Goal: Task Accomplishment & Management: Use online tool/utility

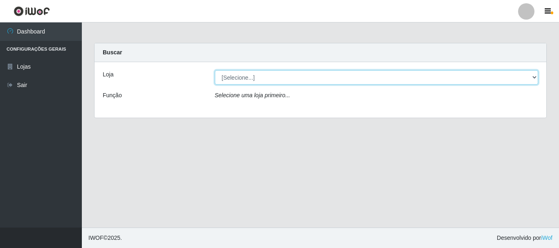
click at [240, 78] on select "[Selecione...] [GEOGRAPHIC_DATA] [GEOGRAPHIC_DATA]" at bounding box center [377, 77] width 324 height 14
select select "64"
click at [215, 70] on select "[Selecione...] [GEOGRAPHIC_DATA] [GEOGRAPHIC_DATA]" at bounding box center [377, 77] width 324 height 14
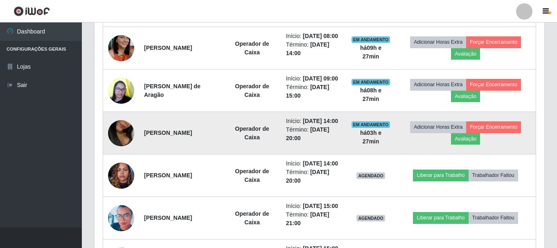
scroll to position [327, 0]
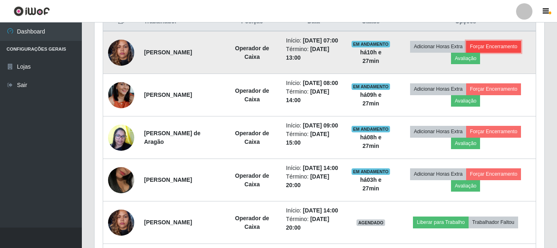
click at [495, 50] on button "Forçar Encerramento" at bounding box center [493, 46] width 55 height 11
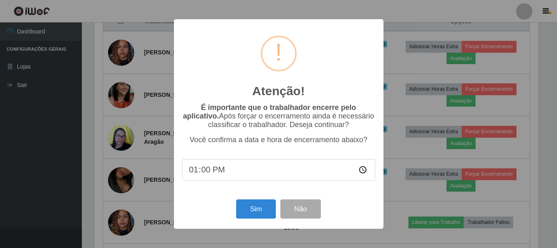
scroll to position [170, 446]
click at [250, 210] on button "Sim" at bounding box center [257, 209] width 40 height 19
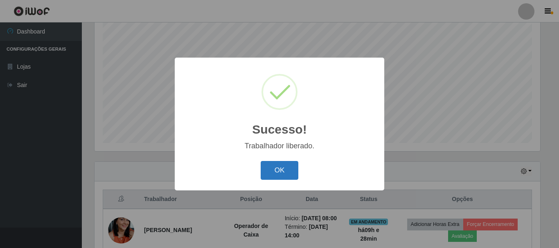
click at [286, 169] on button "OK" at bounding box center [280, 170] width 38 height 19
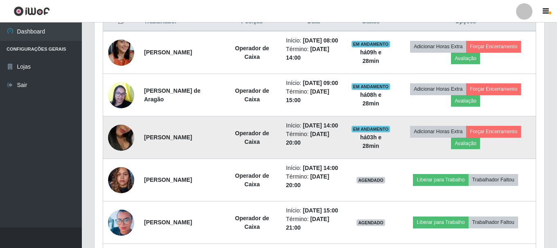
scroll to position [313, 0]
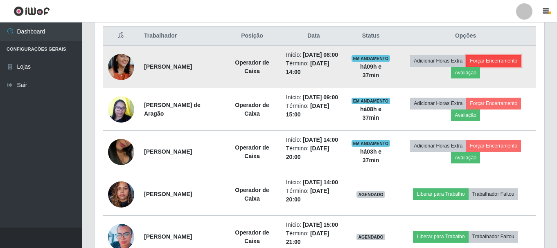
click at [497, 66] on button "Forçar Encerramento" at bounding box center [493, 60] width 55 height 11
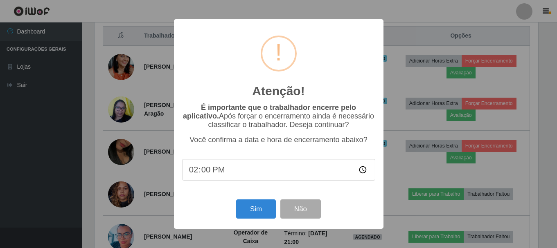
scroll to position [170, 446]
click at [267, 209] on button "Sim" at bounding box center [257, 209] width 40 height 19
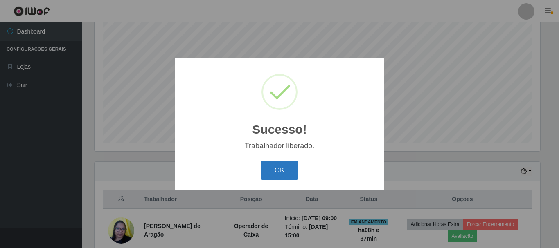
click at [281, 167] on button "OK" at bounding box center [280, 170] width 38 height 19
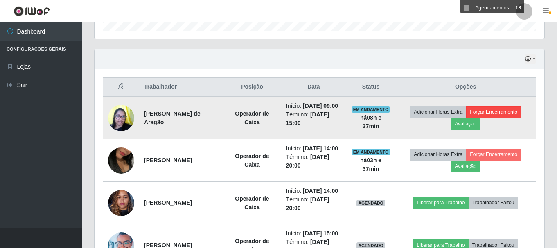
scroll to position [272, 0]
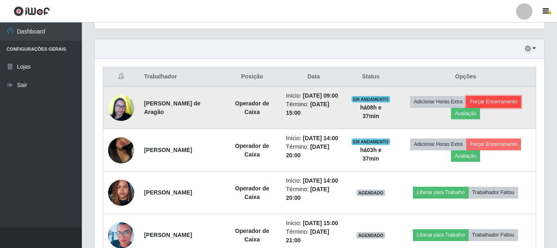
click at [497, 106] on button "Forçar Encerramento" at bounding box center [493, 101] width 55 height 11
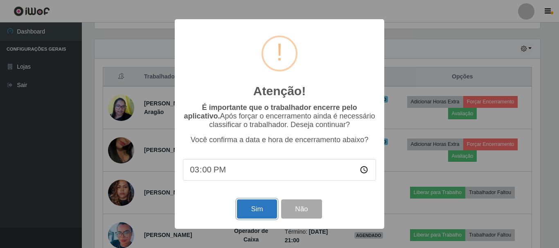
click at [257, 210] on button "Sim" at bounding box center [257, 209] width 40 height 19
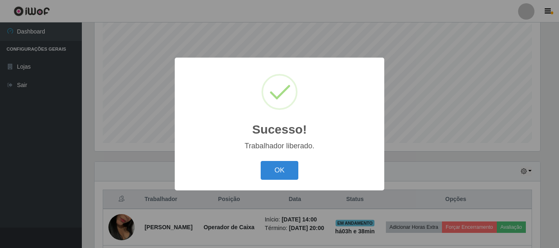
click at [271, 166] on button "OK" at bounding box center [280, 170] width 38 height 19
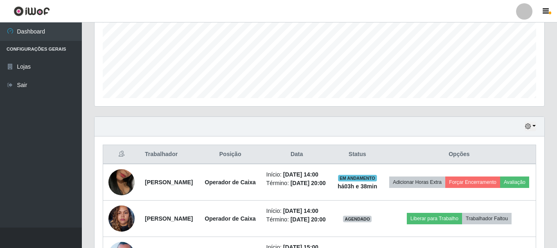
scroll to position [313, 0]
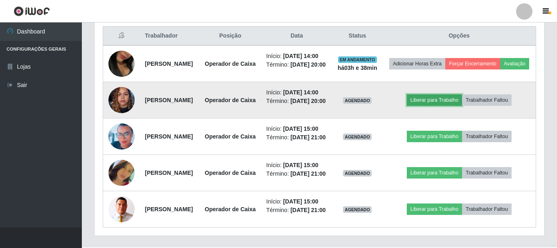
click at [436, 106] on button "Liberar para Trabalho" at bounding box center [434, 100] width 55 height 11
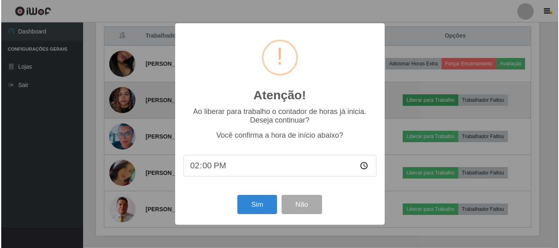
scroll to position [170, 446]
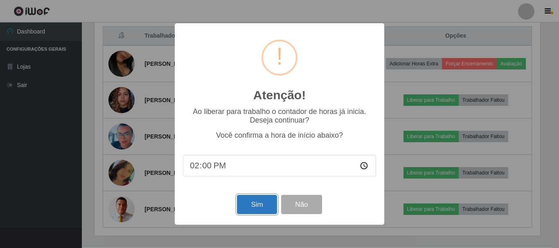
click at [255, 204] on button "Sim" at bounding box center [257, 204] width 40 height 19
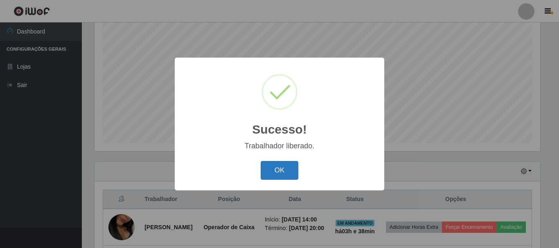
click at [276, 167] on button "OK" at bounding box center [280, 170] width 38 height 19
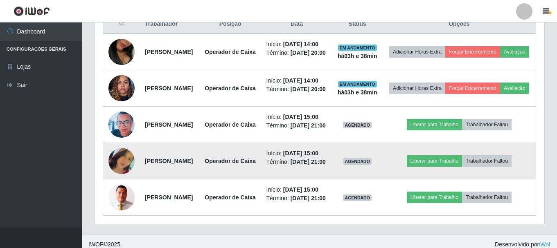
scroll to position [323, 0]
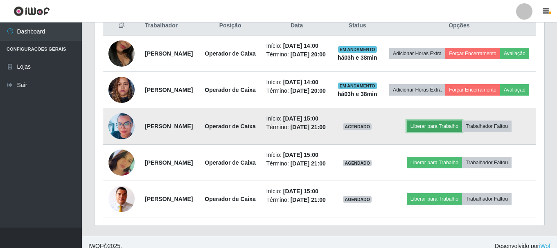
click at [428, 132] on button "Liberar para Trabalho" at bounding box center [434, 126] width 55 height 11
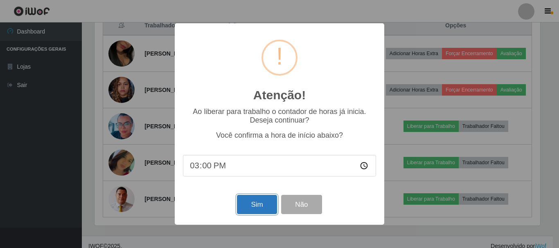
click at [254, 205] on button "Sim" at bounding box center [257, 204] width 40 height 19
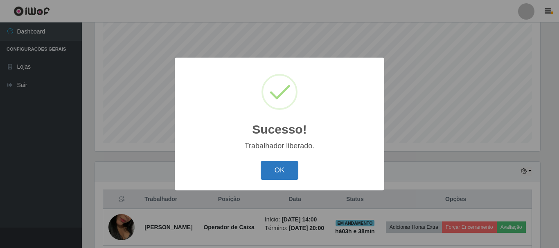
click at [284, 166] on button "OK" at bounding box center [280, 170] width 38 height 19
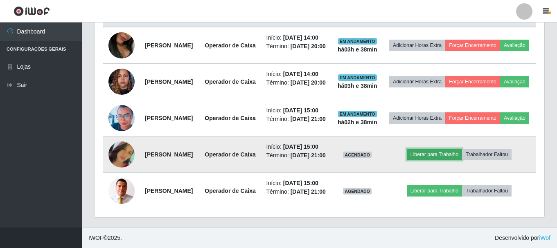
click at [446, 149] on button "Liberar para Trabalho" at bounding box center [434, 154] width 55 height 11
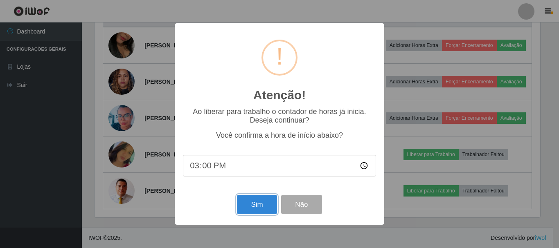
drag, startPoint x: 254, startPoint y: 208, endPoint x: 256, endPoint y: 202, distance: 5.7
click at [255, 208] on button "Sim" at bounding box center [257, 204] width 40 height 19
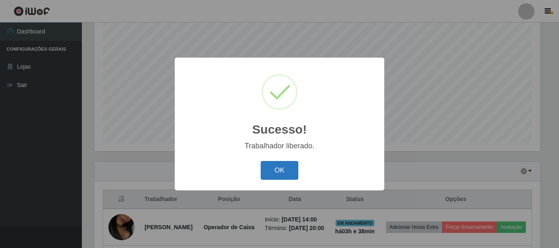
click at [286, 165] on button "OK" at bounding box center [280, 170] width 38 height 19
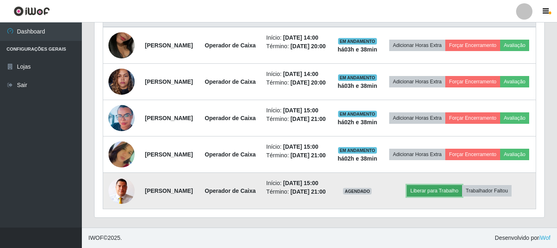
click at [431, 185] on button "Liberar para Trabalho" at bounding box center [434, 190] width 55 height 11
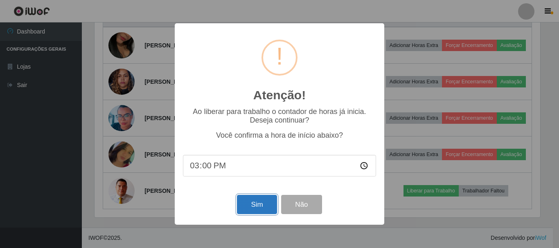
click at [250, 207] on button "Sim" at bounding box center [257, 204] width 40 height 19
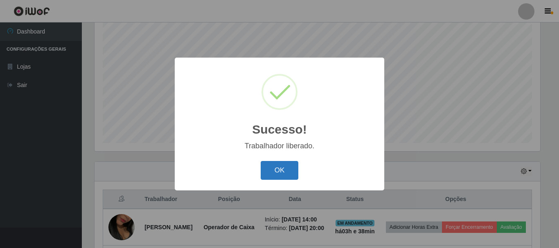
click at [285, 167] on button "OK" at bounding box center [280, 170] width 38 height 19
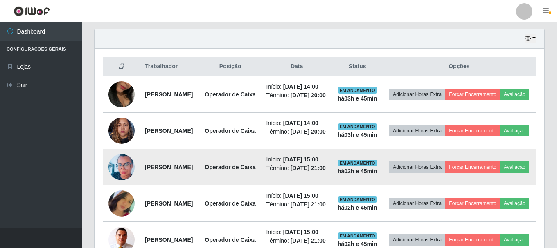
scroll to position [323, 0]
